Goal: Transaction & Acquisition: Purchase product/service

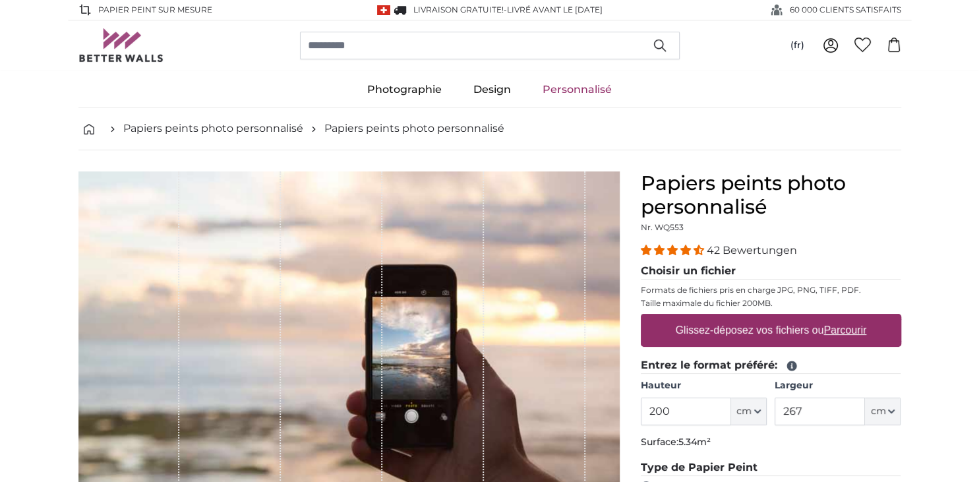
click at [740, 343] on label "Glissez-déposez vos fichiers ou Parcourir" at bounding box center [771, 330] width 202 height 26
click at [740, 318] on input "Glissez-déposez vos fichiers ou Parcourir" at bounding box center [771, 316] width 260 height 4
type input "**********"
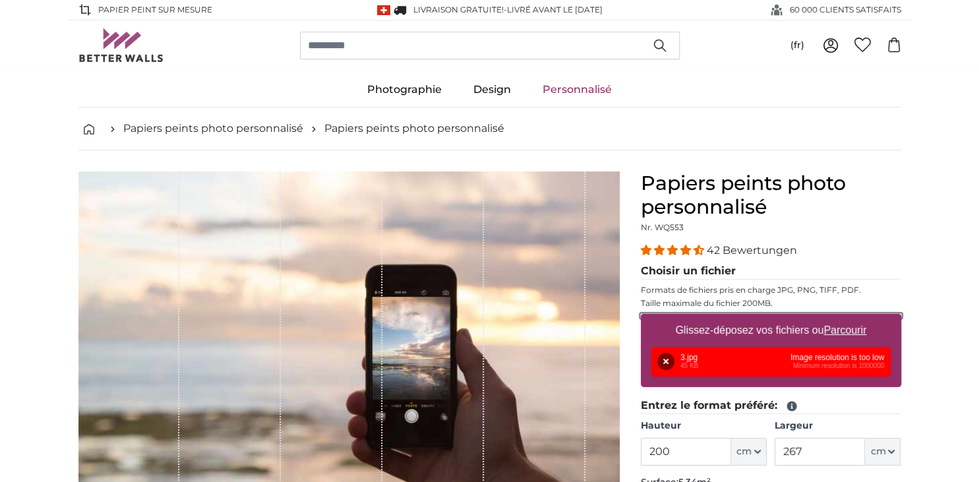
scroll to position [69, 0]
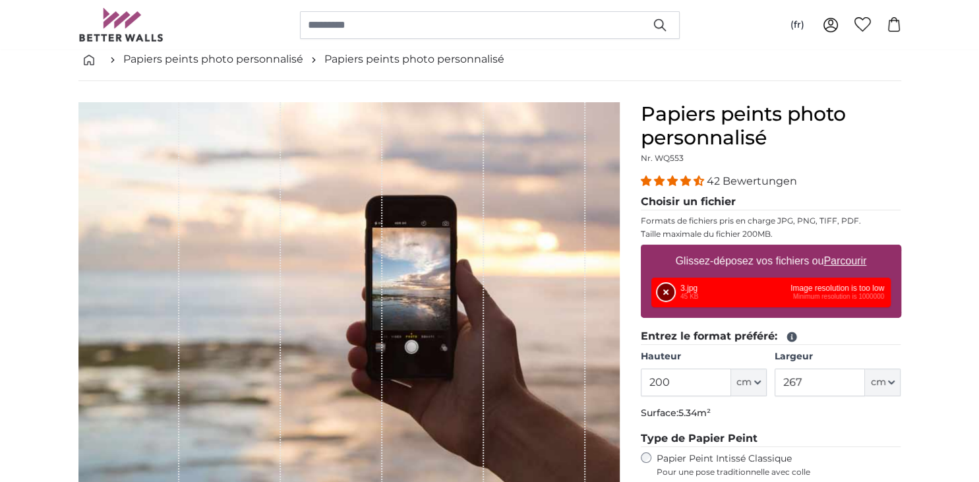
click at [672, 293] on button "Supprimer" at bounding box center [665, 291] width 17 height 17
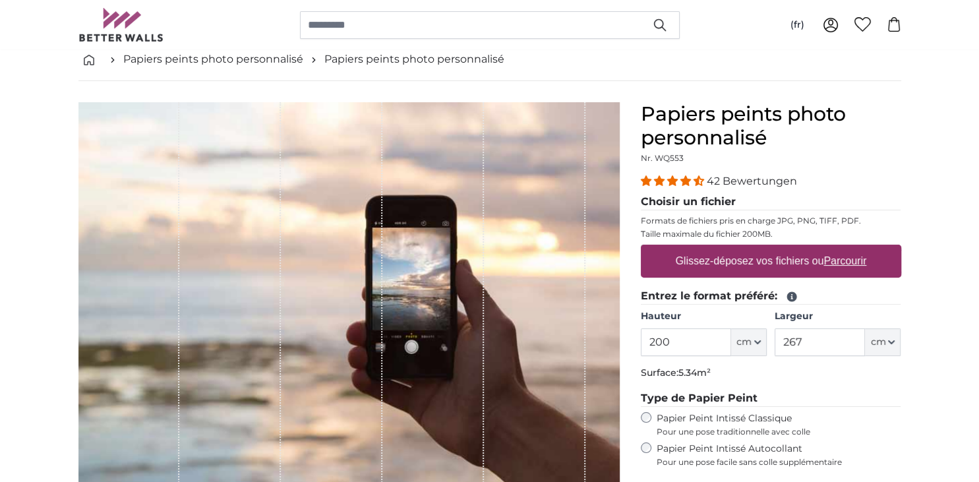
click at [753, 268] on label "Glissez-déposez vos fichiers ou Parcourir" at bounding box center [771, 261] width 202 height 26
click at [753, 248] on input "Glissez-déposez vos fichiers ou Parcourir" at bounding box center [771, 246] width 260 height 4
type input "**********"
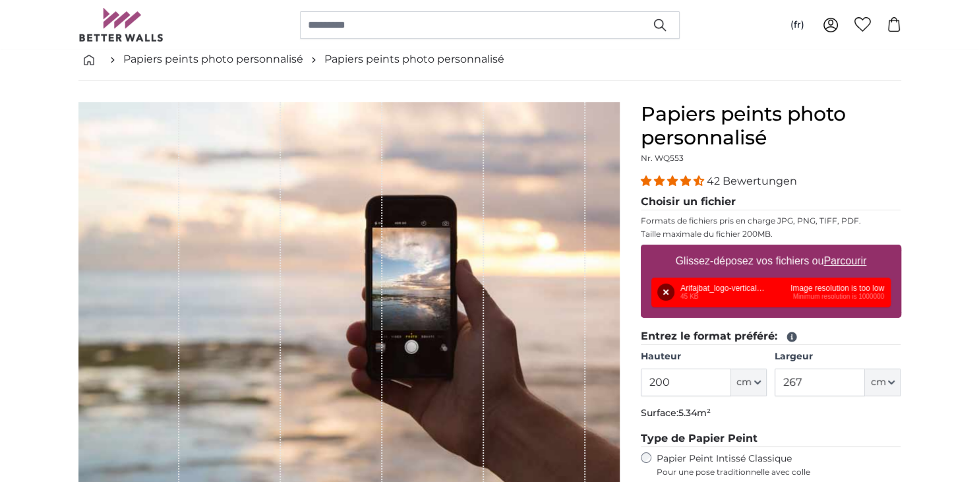
click at [834, 259] on u "Parcourir" at bounding box center [844, 260] width 43 height 11
click at [834, 248] on input "Glissez-déposez vos fichiers ou Parcourir" at bounding box center [771, 246] width 260 height 4
type input "**********"
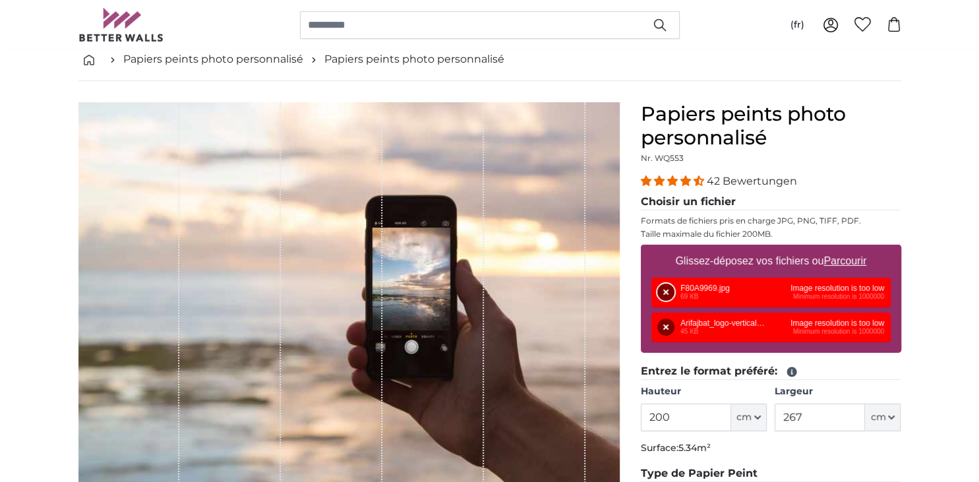
click at [666, 294] on button "Supprimer" at bounding box center [665, 291] width 17 height 17
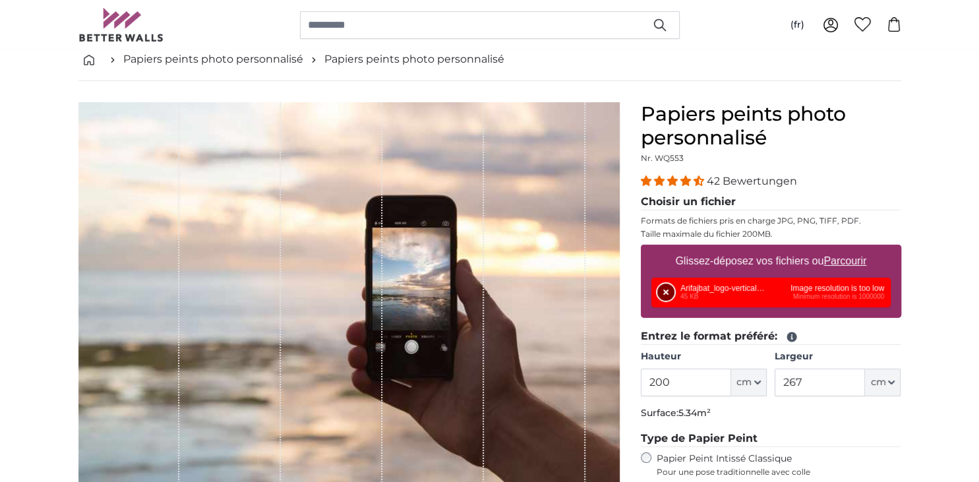
click at [661, 294] on button "Supprimer" at bounding box center [665, 291] width 17 height 17
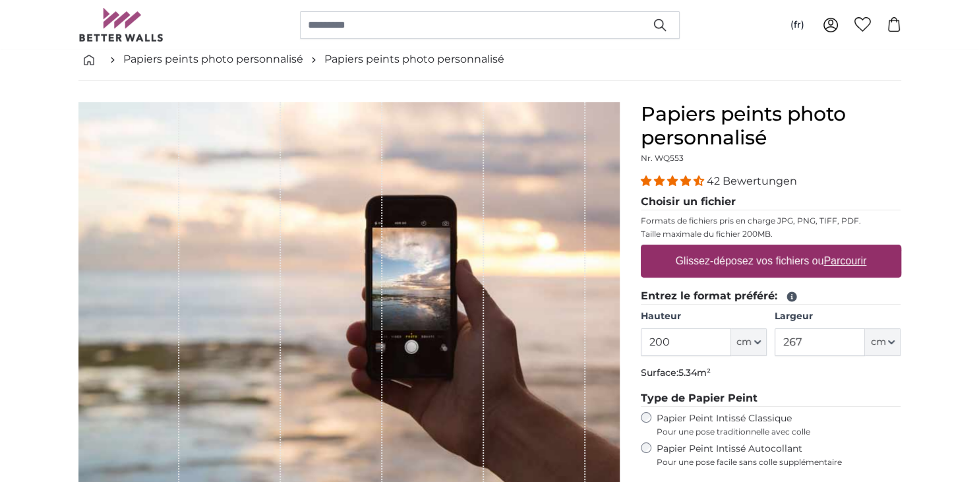
click at [776, 268] on label "Glissez-déposez vos fichiers ou Parcourir" at bounding box center [771, 261] width 202 height 26
click at [776, 248] on input "Glissez-déposez vos fichiers ou Parcourir" at bounding box center [771, 246] width 260 height 4
type input "**********"
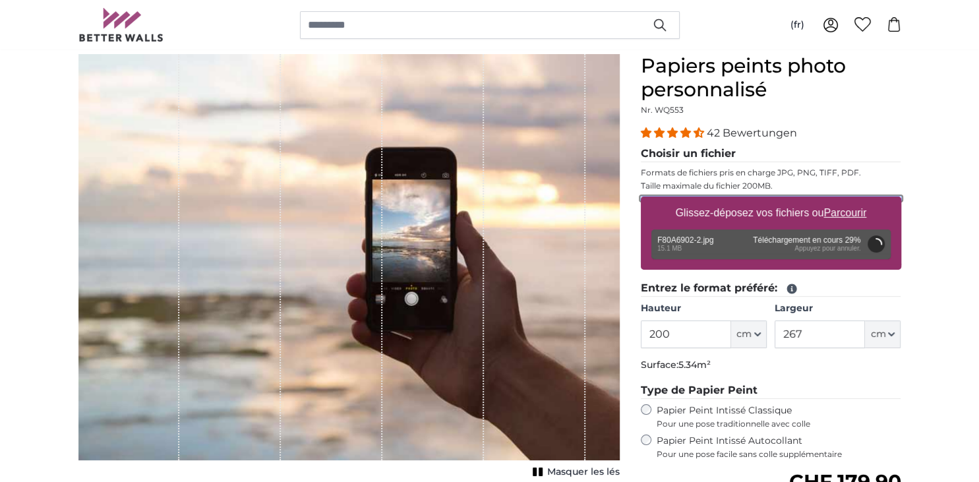
scroll to position [139, 0]
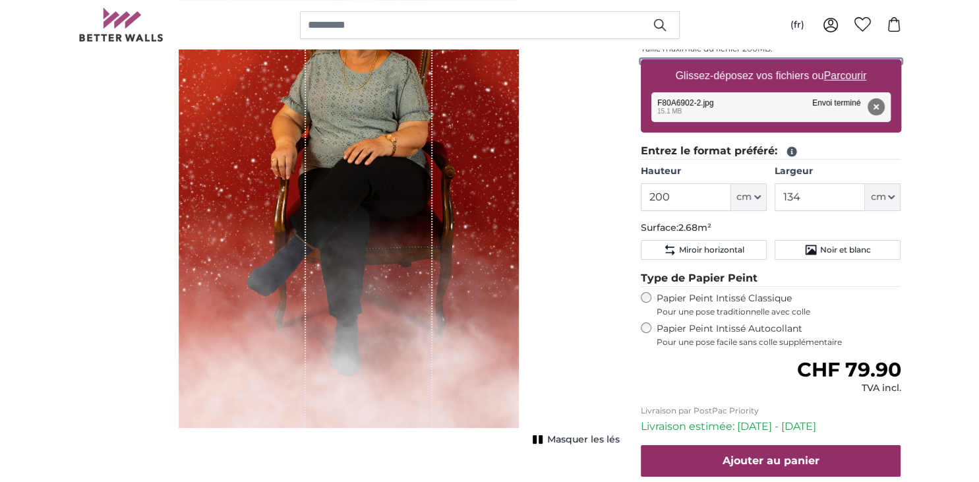
scroll to position [278, 0]
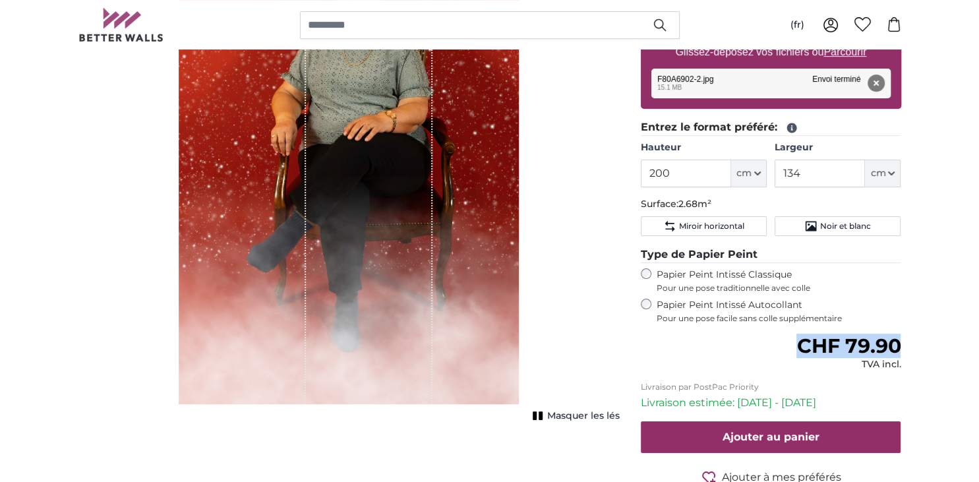
drag, startPoint x: 913, startPoint y: 347, endPoint x: 779, endPoint y: 345, distance: 133.8
click at [847, 347] on span "CHF 79.90" at bounding box center [848, 345] width 104 height 24
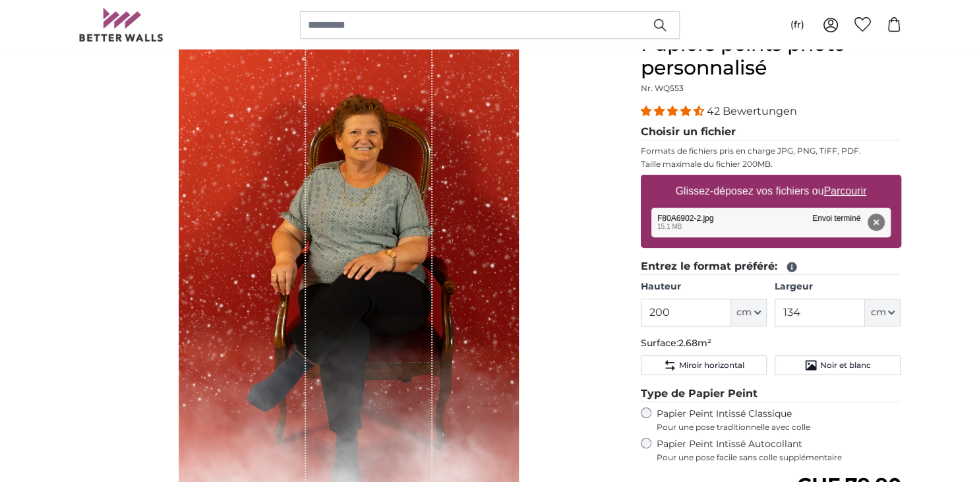
scroll to position [69, 0]
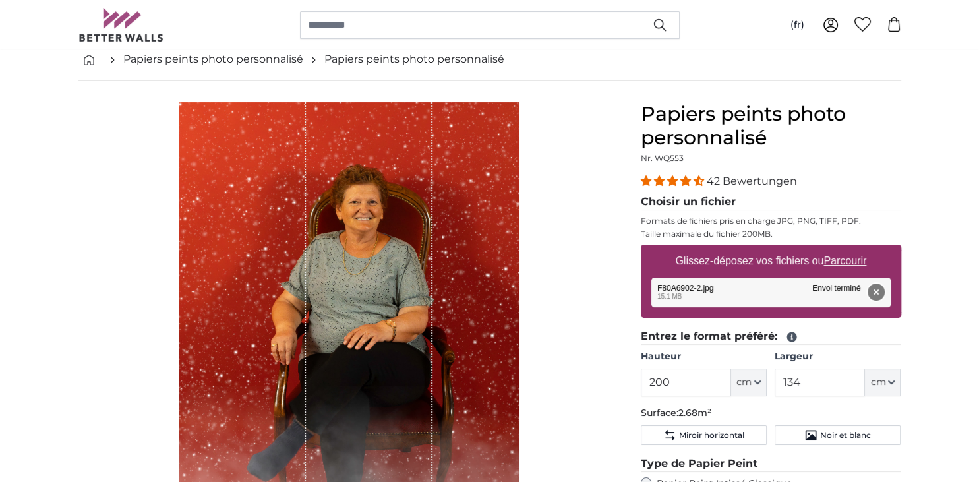
click at [880, 293] on button "Supprimer" at bounding box center [875, 291] width 17 height 17
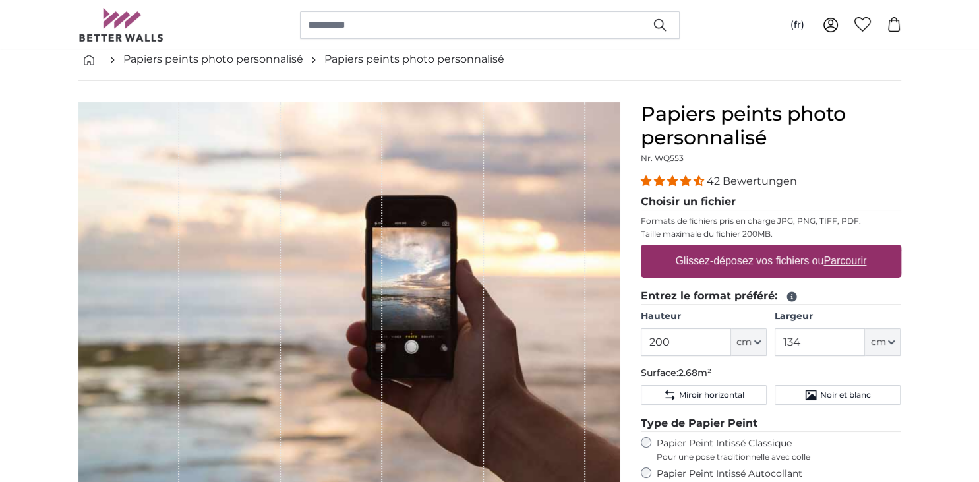
scroll to position [80, 0]
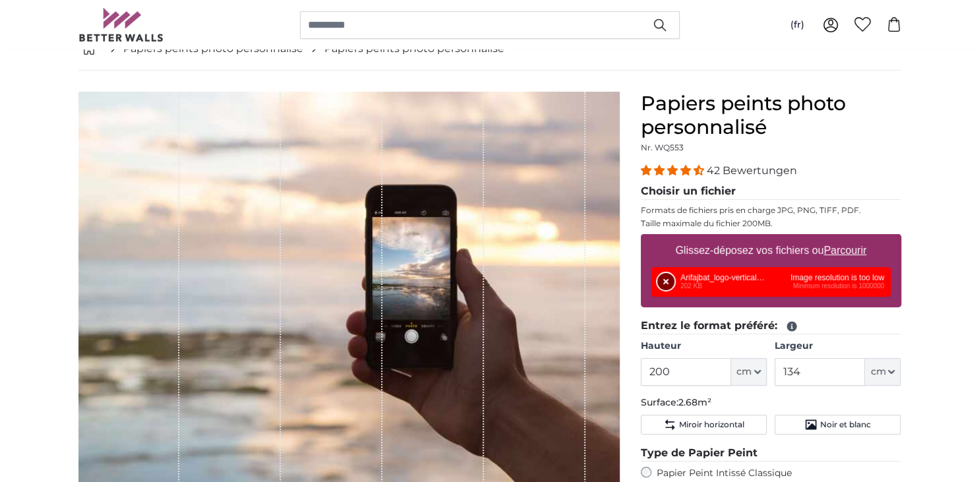
click at [664, 283] on button "Supprimer" at bounding box center [665, 281] width 17 height 17
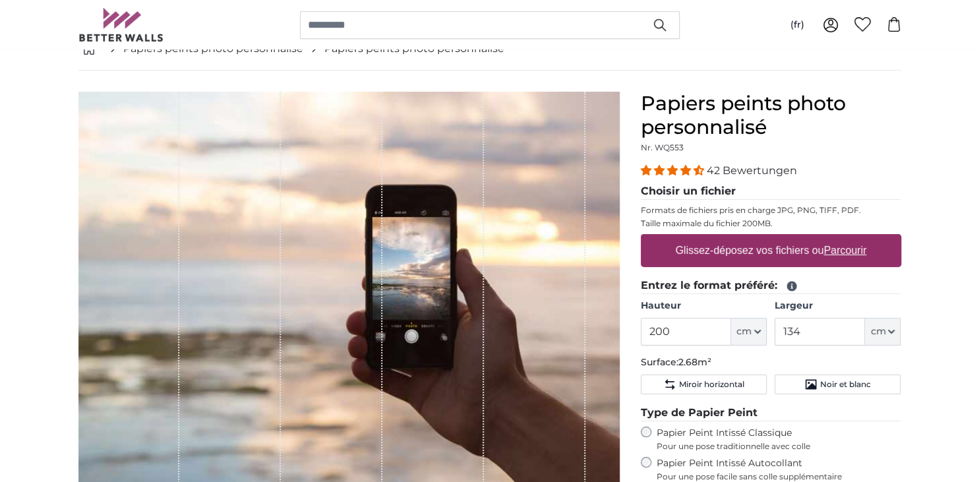
click at [725, 254] on label "Glissez-déposez vos fichiers ou Parcourir" at bounding box center [771, 250] width 202 height 26
click at [725, 238] on input "Glissez-déposez vos fichiers ou Parcourir" at bounding box center [771, 236] width 260 height 4
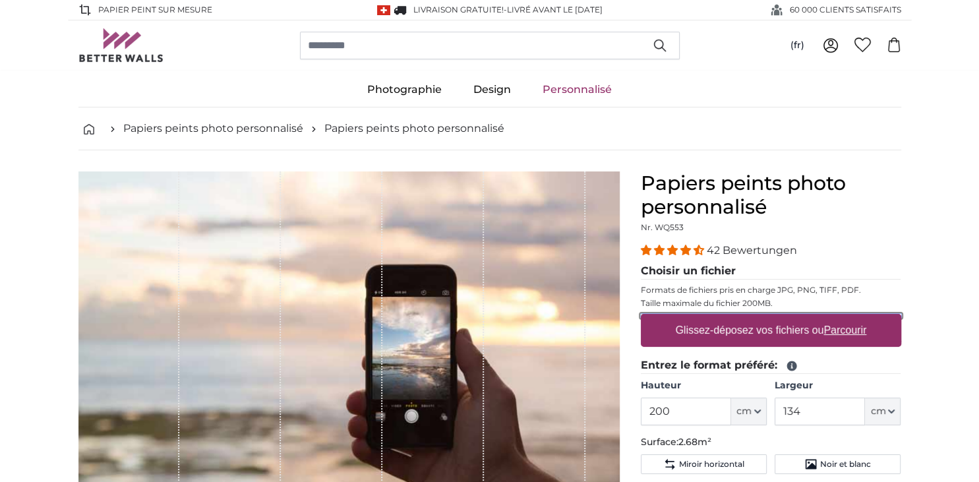
scroll to position [139, 0]
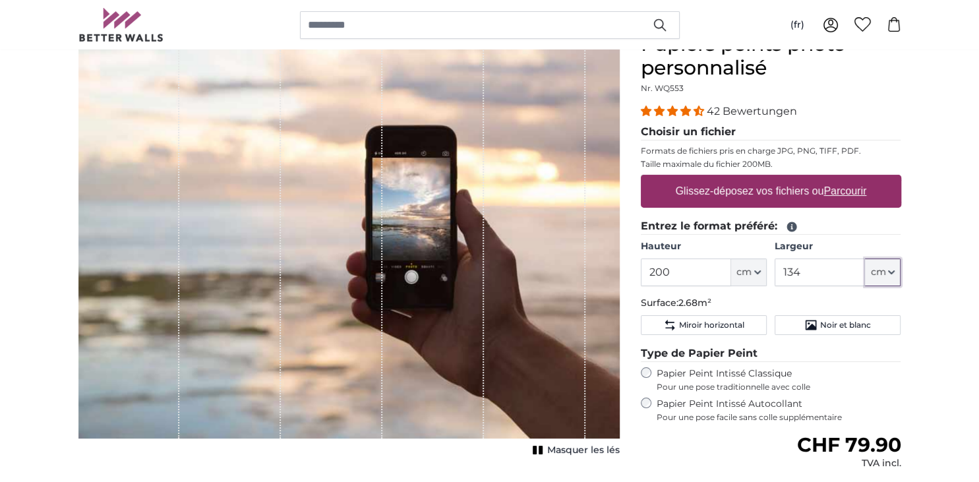
click at [877, 275] on span "cm" at bounding box center [877, 272] width 15 height 13
drag, startPoint x: 782, startPoint y: 276, endPoint x: 764, endPoint y: 276, distance: 17.8
click at [774, 276] on input "134" at bounding box center [819, 272] width 90 height 28
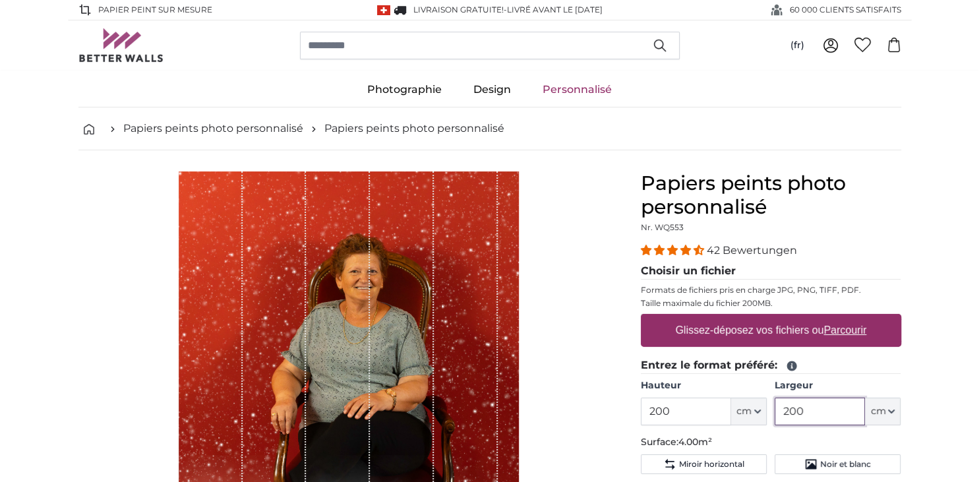
type input "200"
